Goal: Navigation & Orientation: Find specific page/section

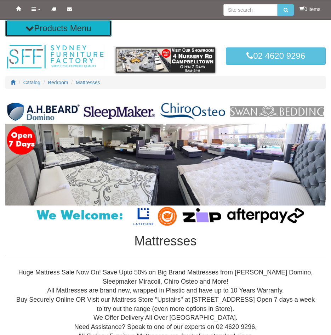
click at [28, 27] on icon at bounding box center [30, 28] width 9 height 9
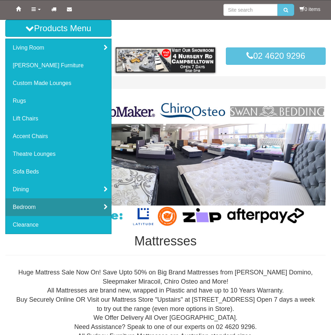
click at [51, 205] on link "Bedroom" at bounding box center [59, 208] width 106 height 18
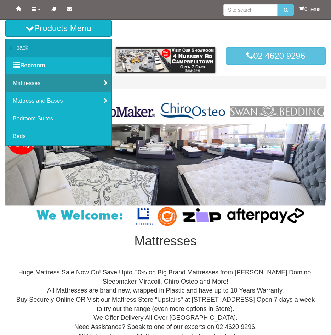
click at [30, 83] on link "Mattresses" at bounding box center [59, 83] width 106 height 18
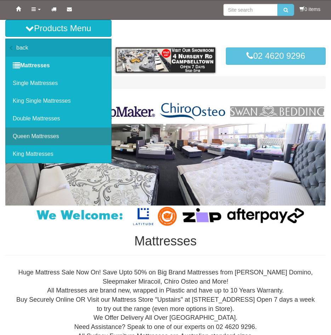
click at [32, 135] on link "Queen Mattresses" at bounding box center [59, 137] width 106 height 18
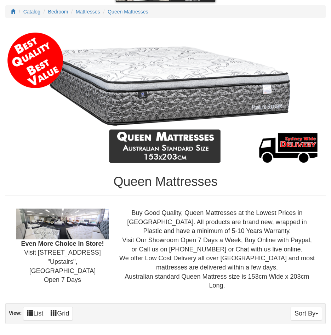
scroll to position [177, 0]
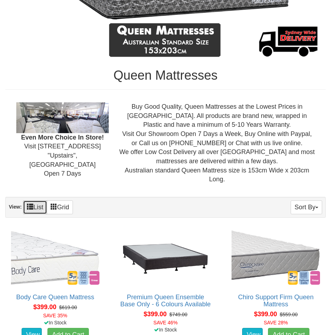
click at [29, 209] on span at bounding box center [30, 206] width 6 height 6
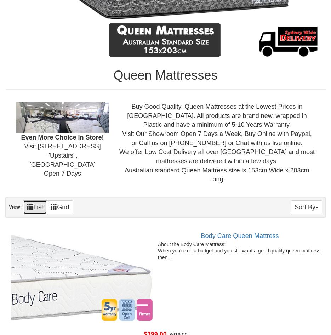
click at [29, 206] on span at bounding box center [30, 206] width 6 height 6
click at [317, 206] on button "Sort By" at bounding box center [307, 208] width 32 height 14
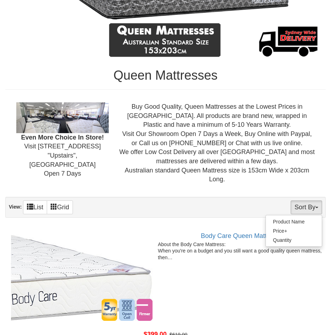
click at [317, 206] on button "Sort By" at bounding box center [307, 208] width 32 height 14
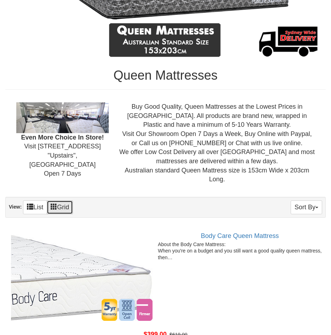
click at [59, 208] on link "Grid" at bounding box center [60, 208] width 26 height 14
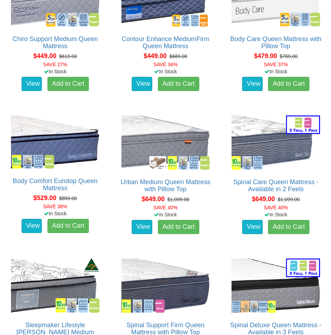
scroll to position [603, 0]
